Goal: Find specific page/section: Find specific page/section

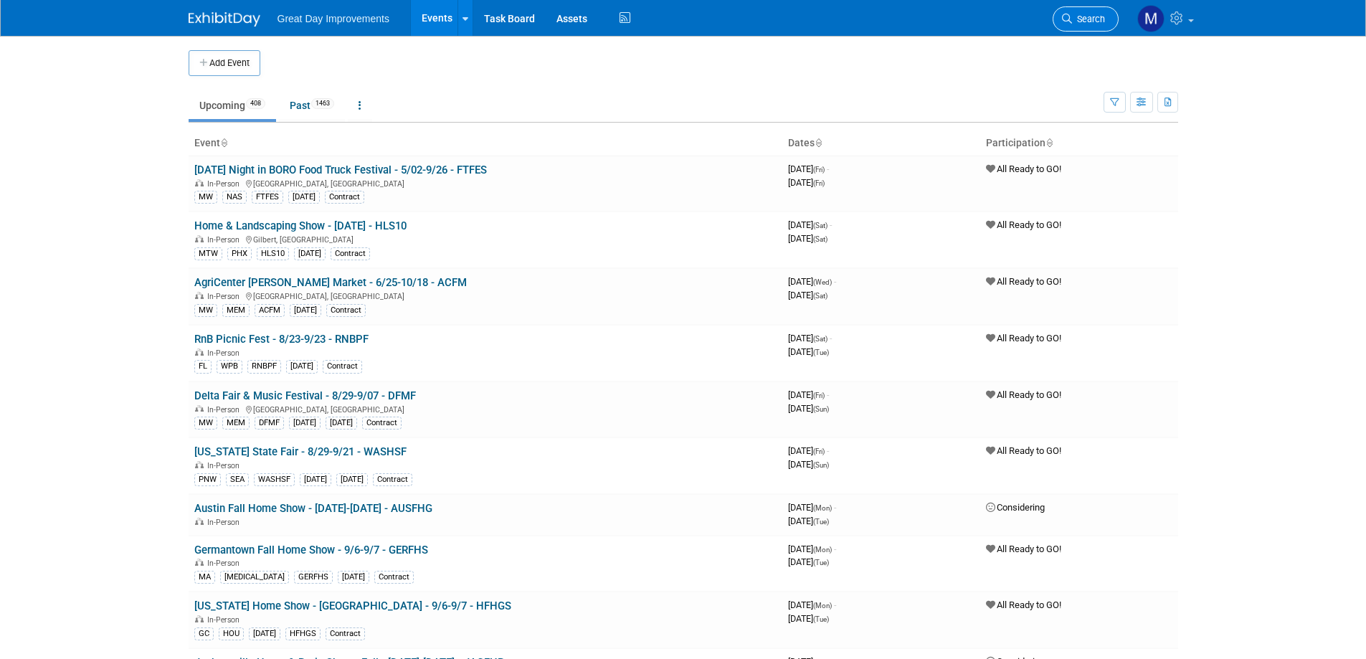
click at [1075, 22] on span "Search" at bounding box center [1088, 19] width 33 height 11
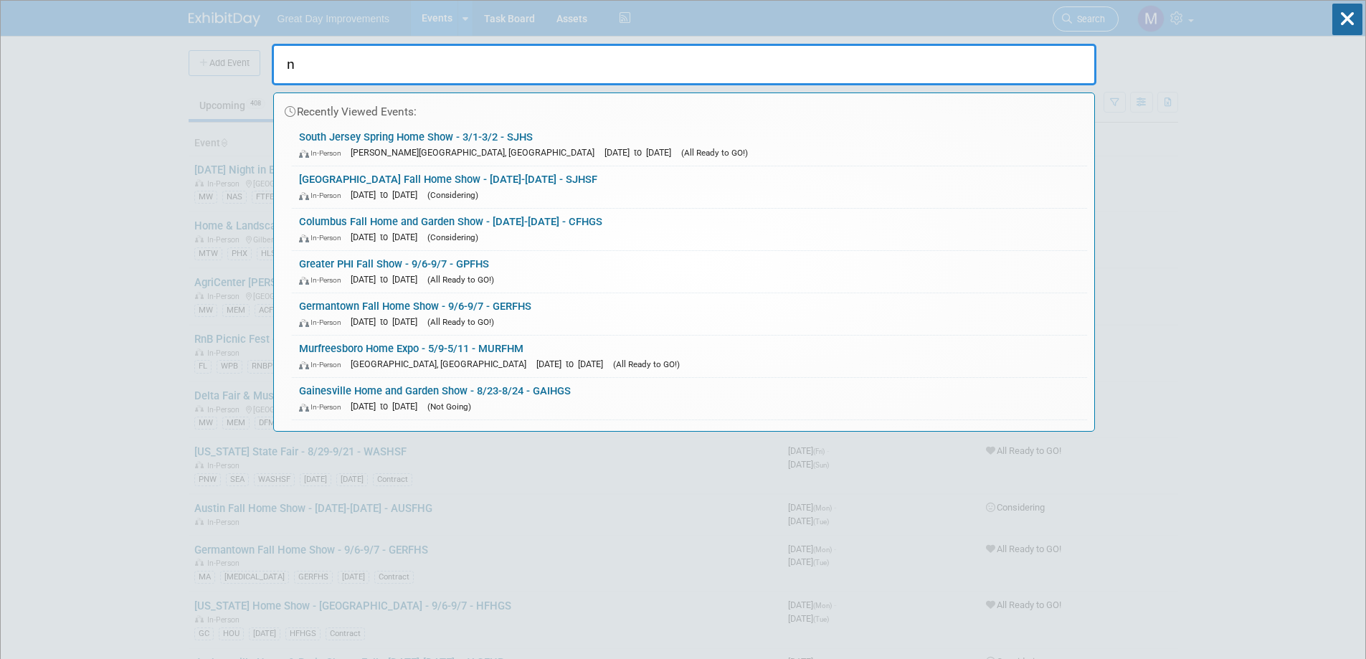
type input "nm"
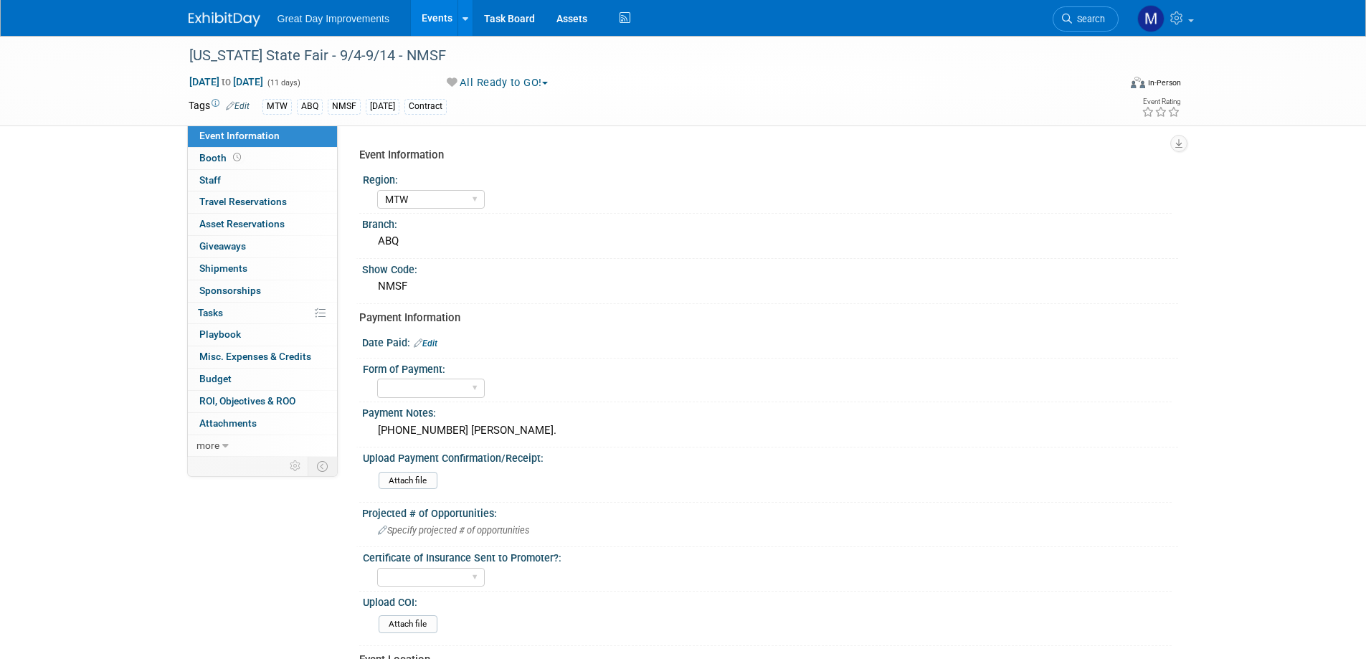
select select "MTW"
click at [240, 161] on span at bounding box center [237, 157] width 14 height 11
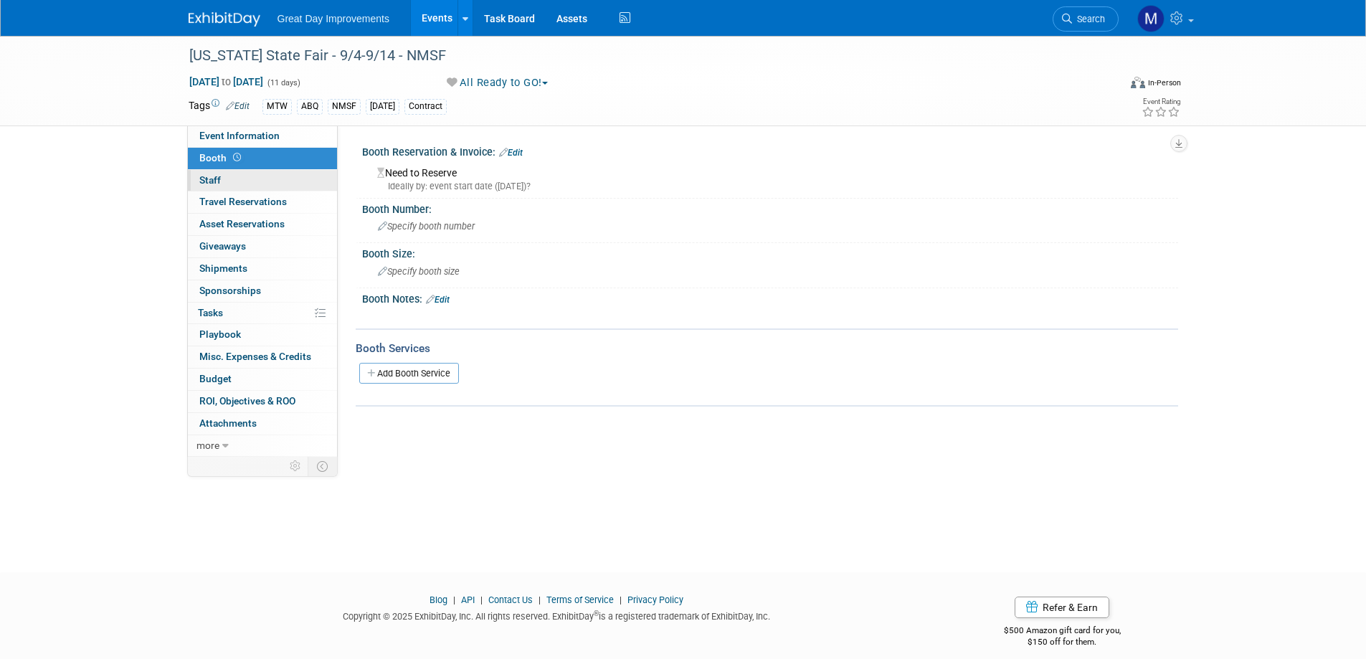
click at [240, 174] on link "0 Staff 0" at bounding box center [262, 181] width 149 height 22
